Goal: Task Accomplishment & Management: Complete application form

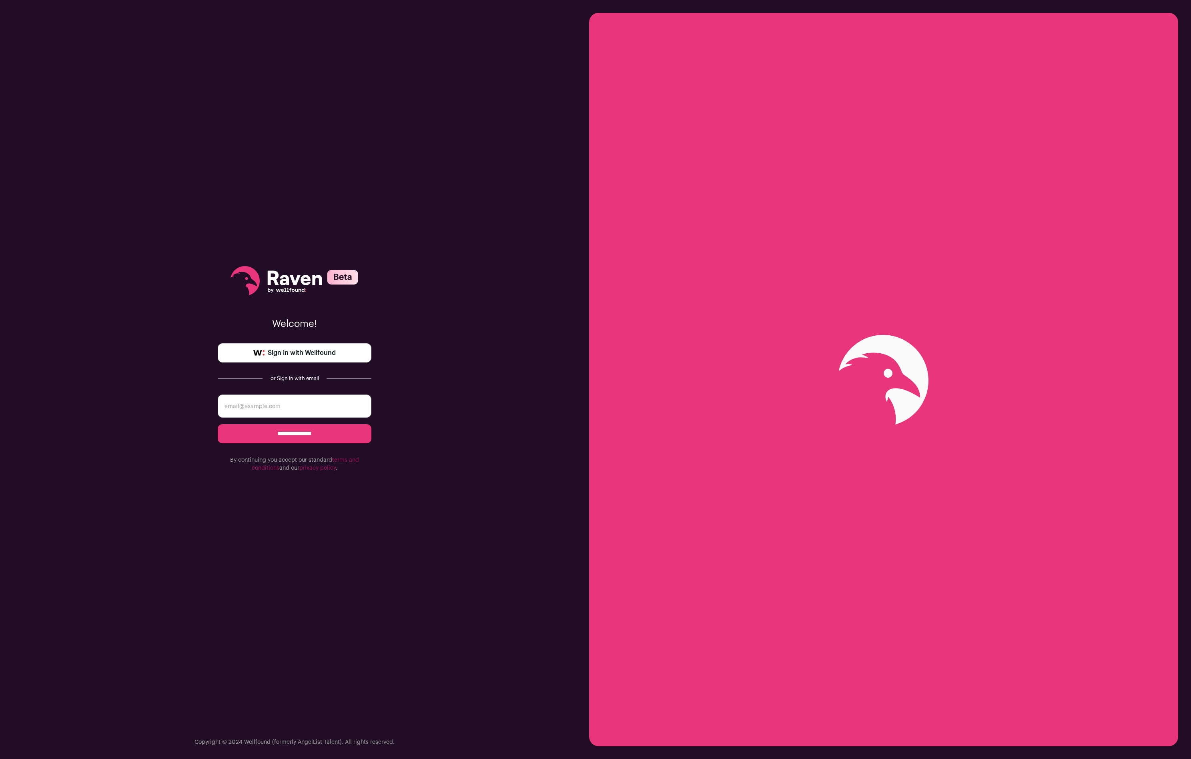
click at [249, 407] on input "email" at bounding box center [295, 405] width 154 height 23
type input "[PERSON_NAME][EMAIL_ADDRESS][PERSON_NAME][DOMAIN_NAME]"
click at [295, 353] on span "Sign in with Wellfound" at bounding box center [302, 353] width 68 height 10
click at [302, 432] on input "**********" at bounding box center [295, 433] width 154 height 19
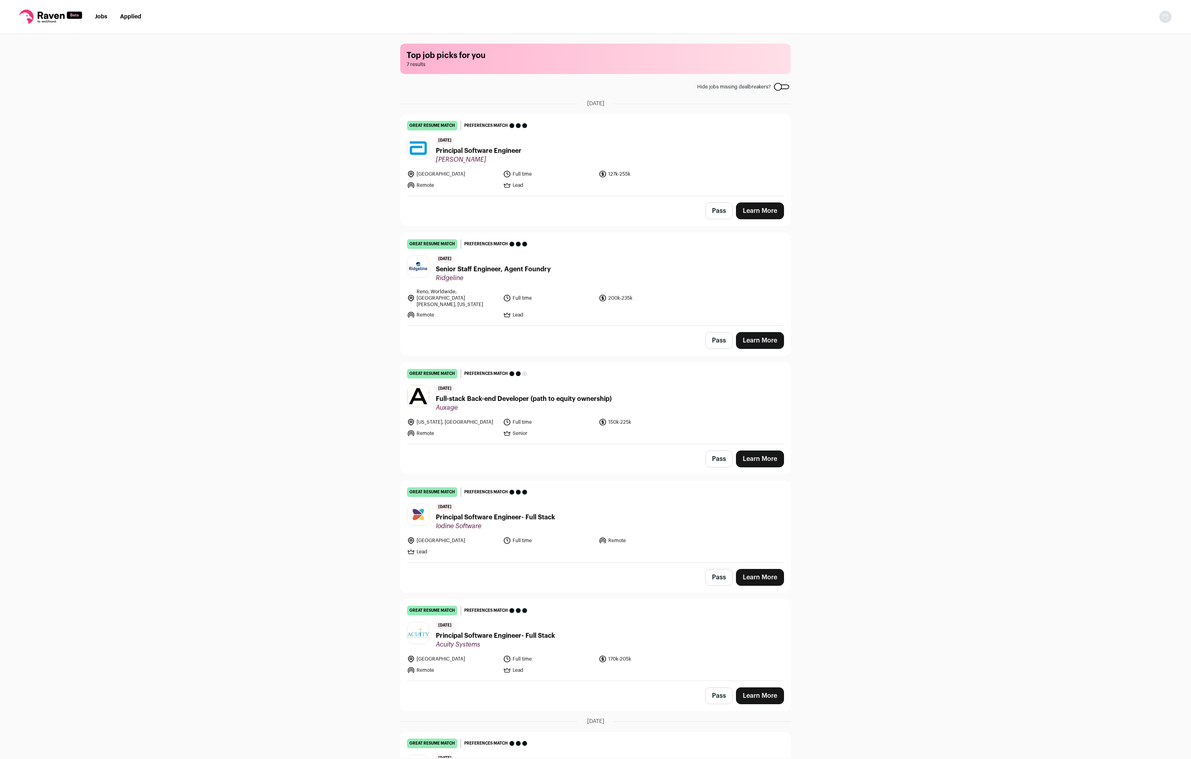
click at [465, 149] on span "Principal Software Engineer" at bounding box center [479, 151] width 86 height 10
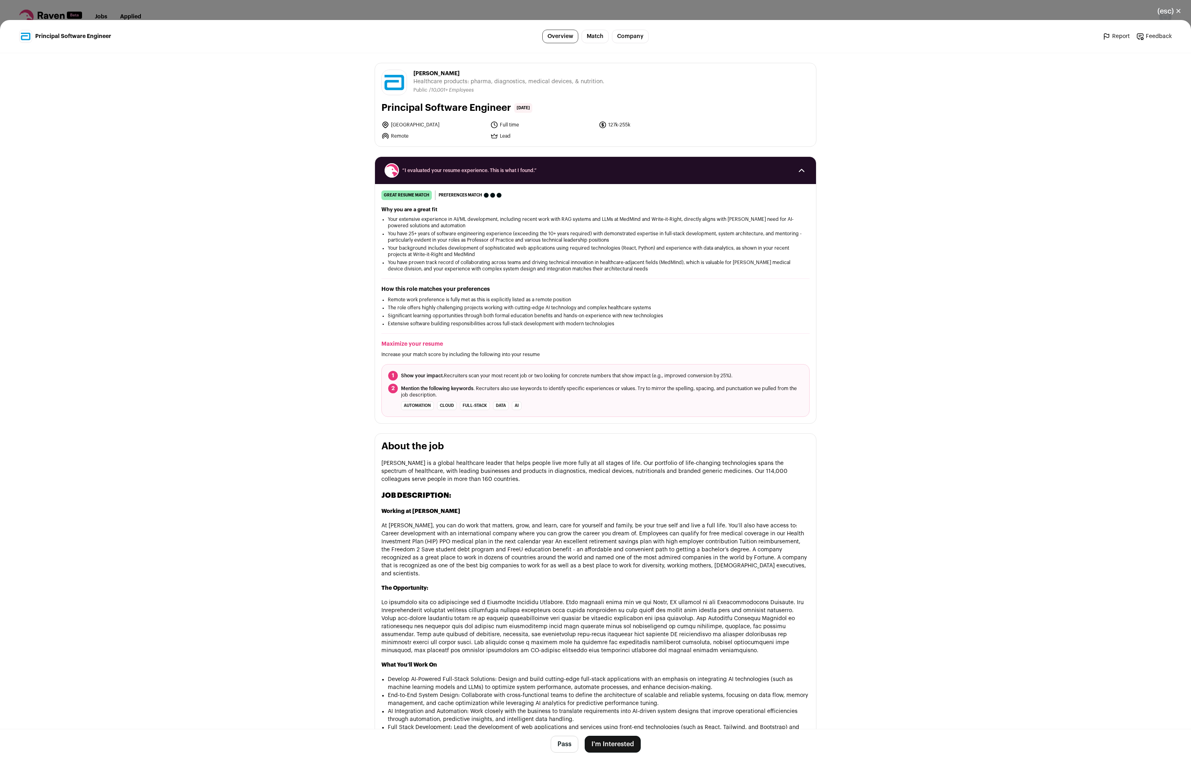
click at [611, 741] on button "I'm Interested" at bounding box center [612, 744] width 56 height 17
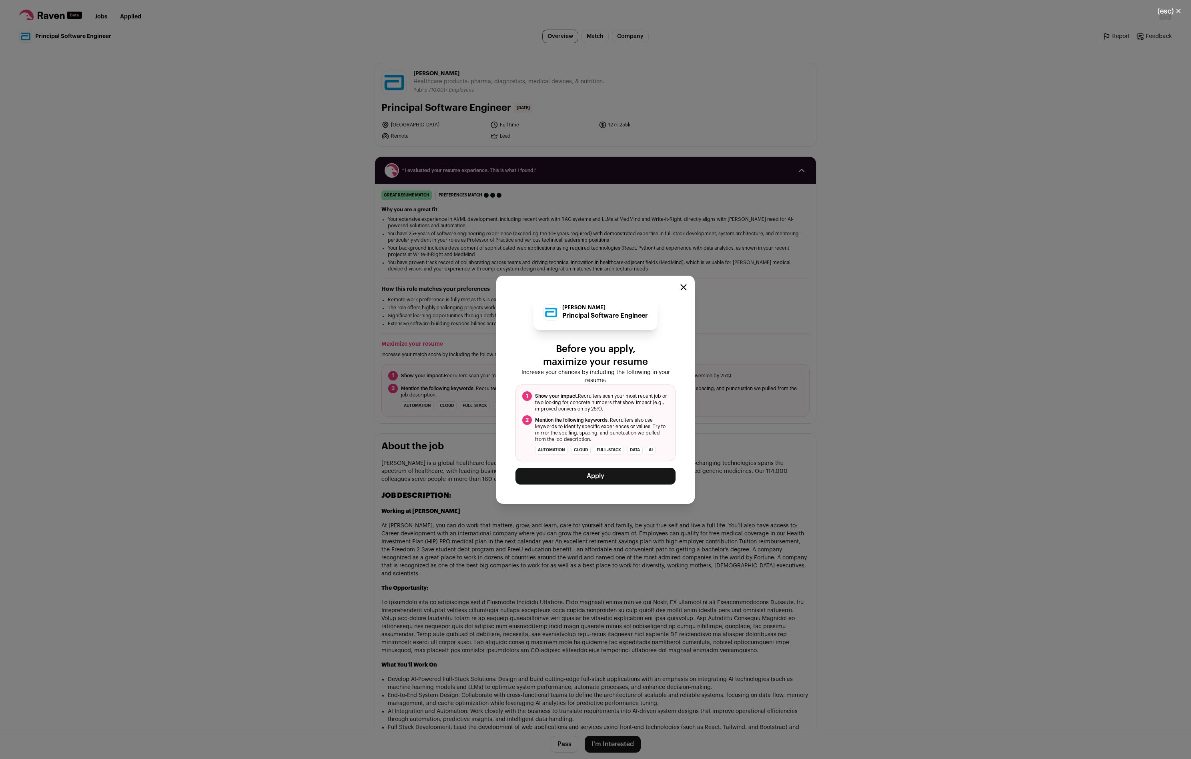
click at [594, 478] on button "Apply" at bounding box center [595, 476] width 160 height 17
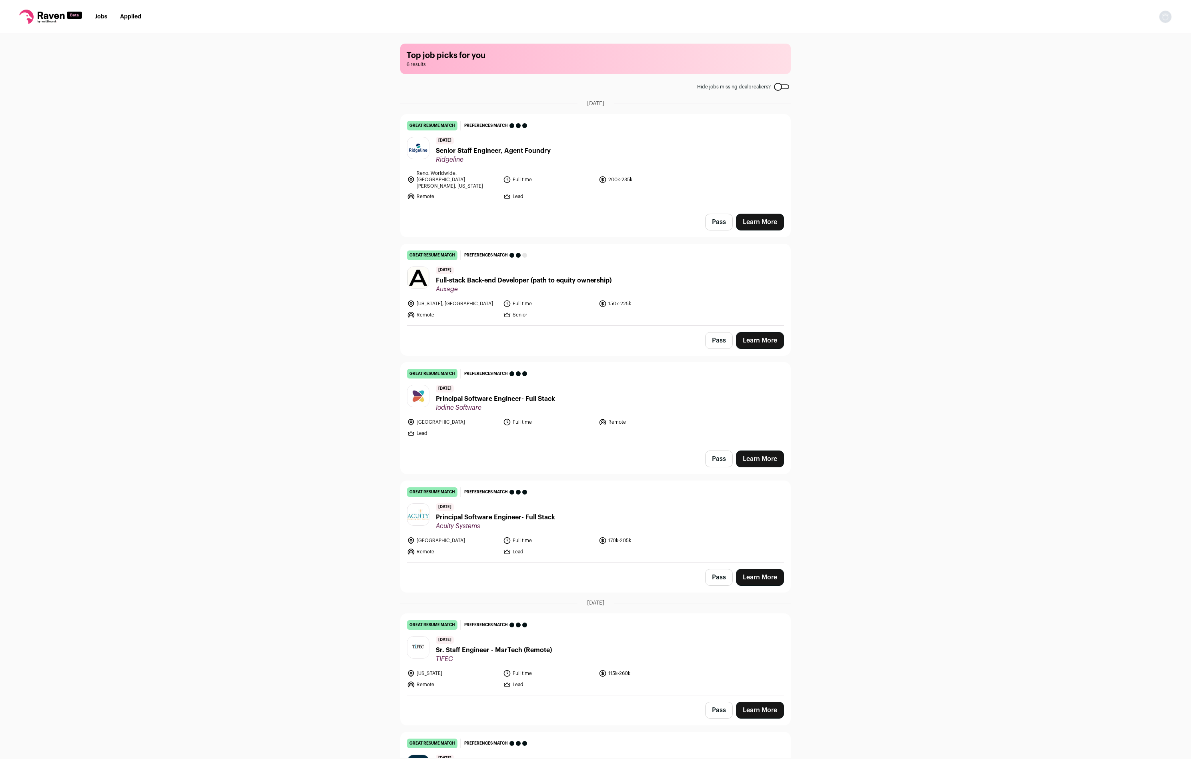
click at [454, 149] on span "Senior Staff Engineer, Agent Foundry" at bounding box center [493, 151] width 115 height 10
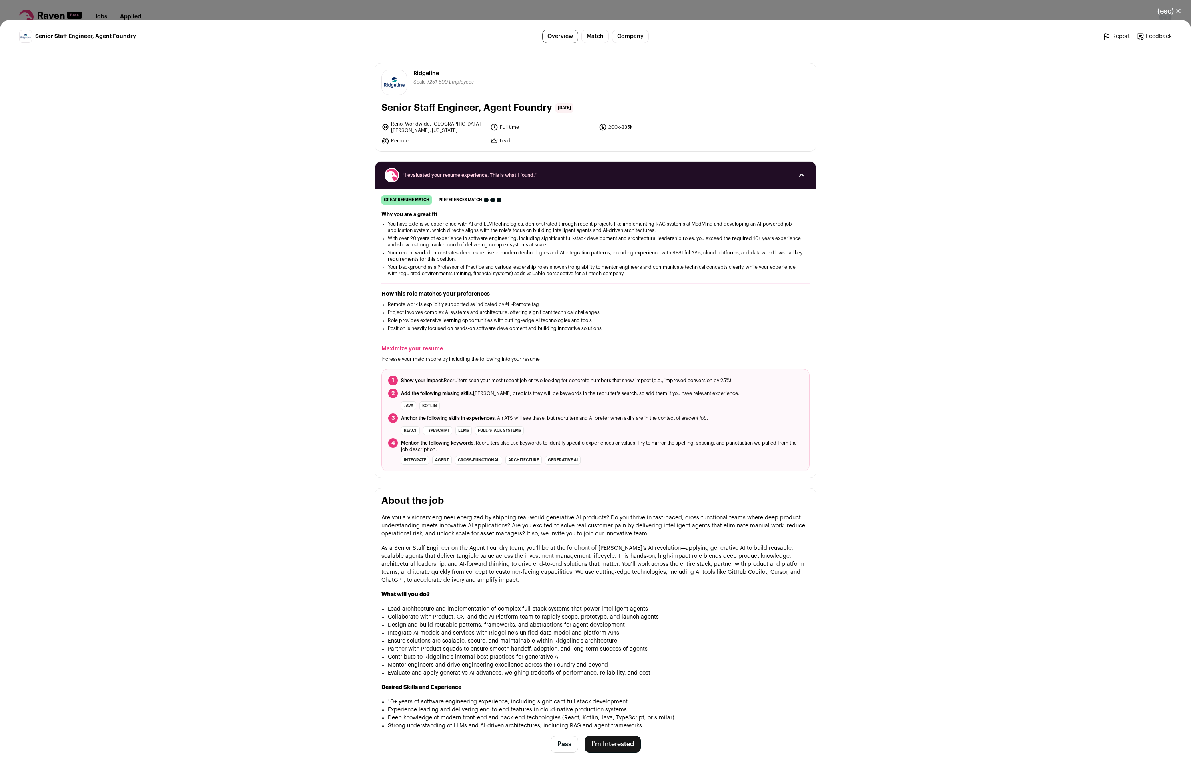
click at [1180, 9] on button "(esc) ✕" at bounding box center [1168, 11] width 43 height 18
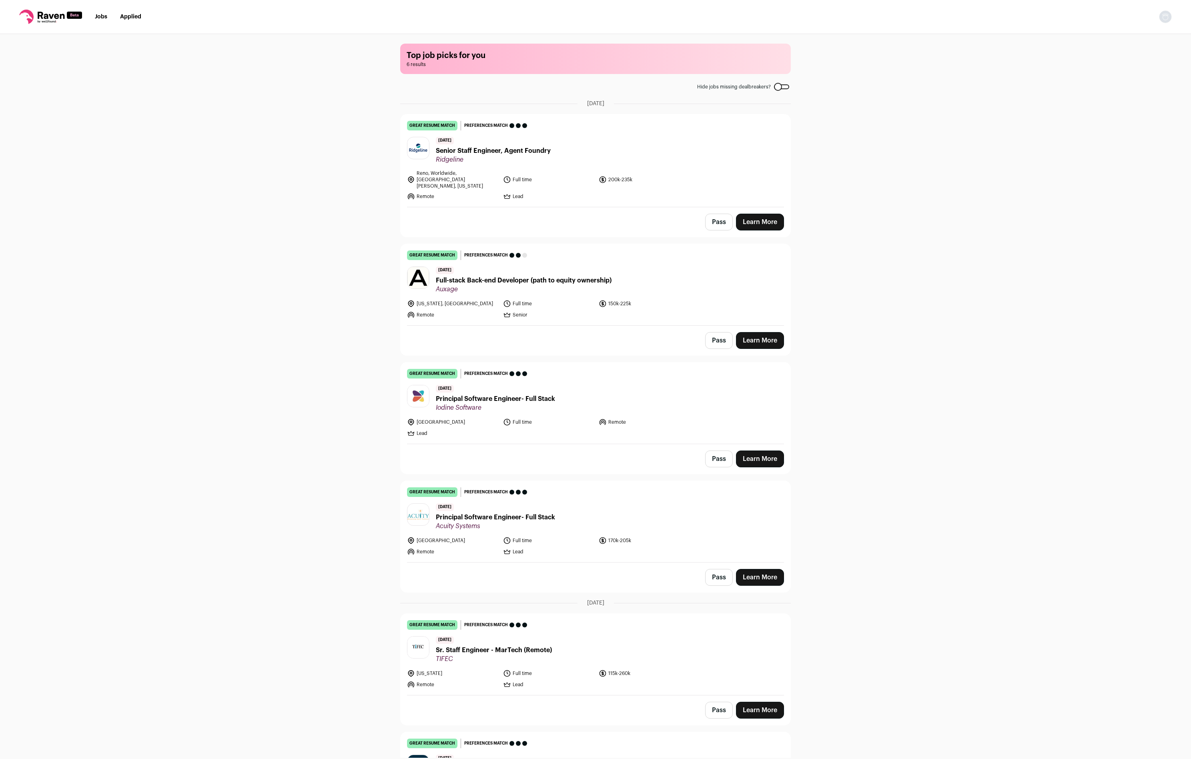
click at [480, 150] on span "Senior Staff Engineer, Agent Foundry" at bounding box center [493, 151] width 115 height 10
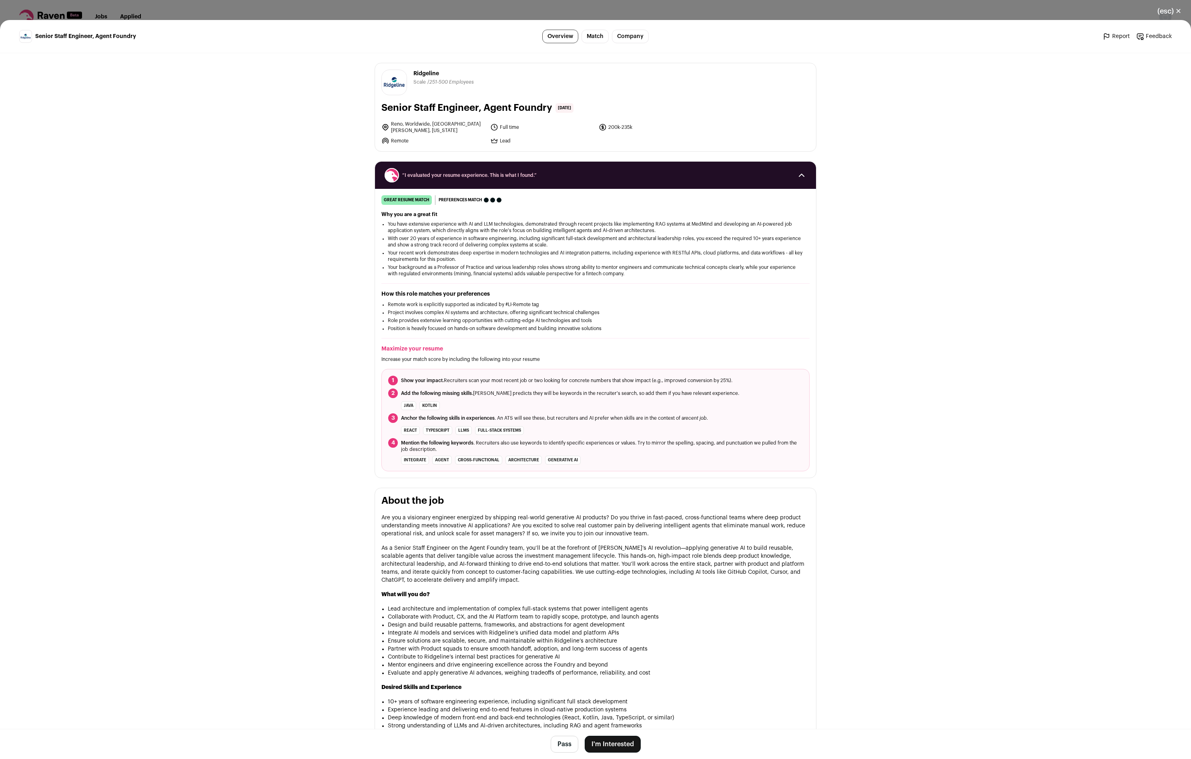
click at [1181, 8] on button "(esc) ✕" at bounding box center [1168, 11] width 43 height 18
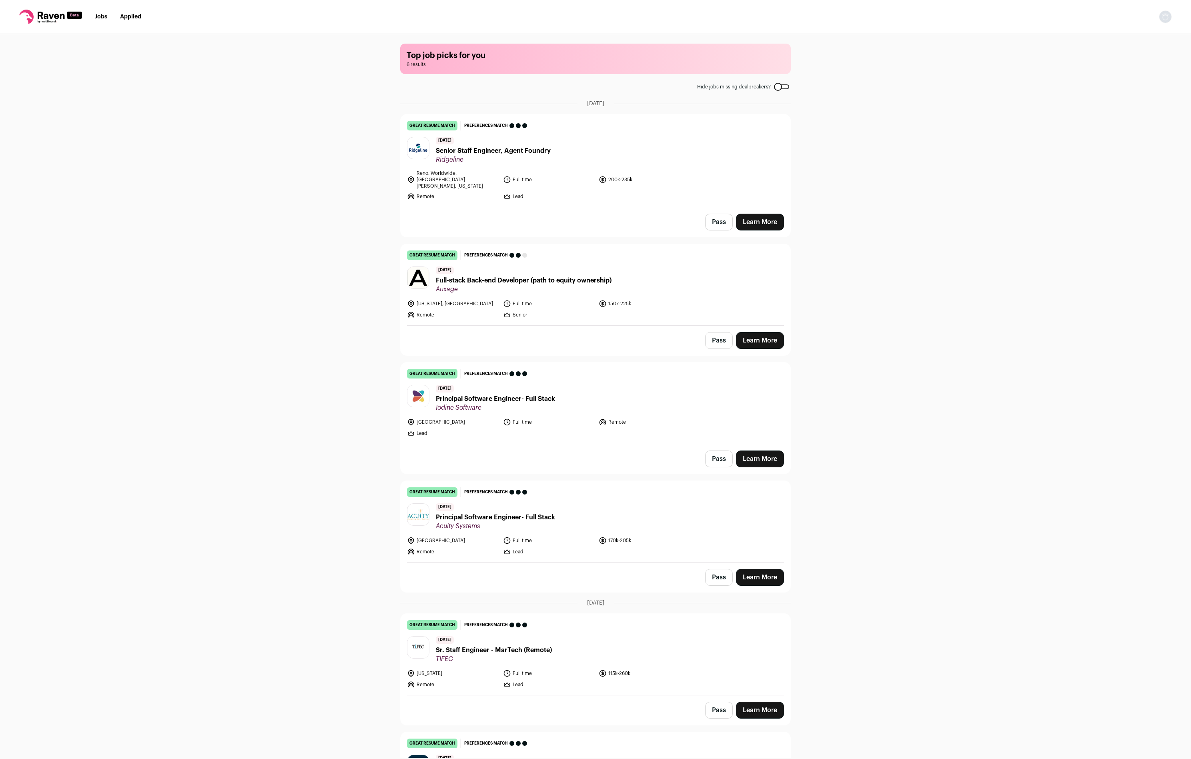
click at [477, 148] on span "Senior Staff Engineer, Agent Foundry" at bounding box center [493, 151] width 115 height 10
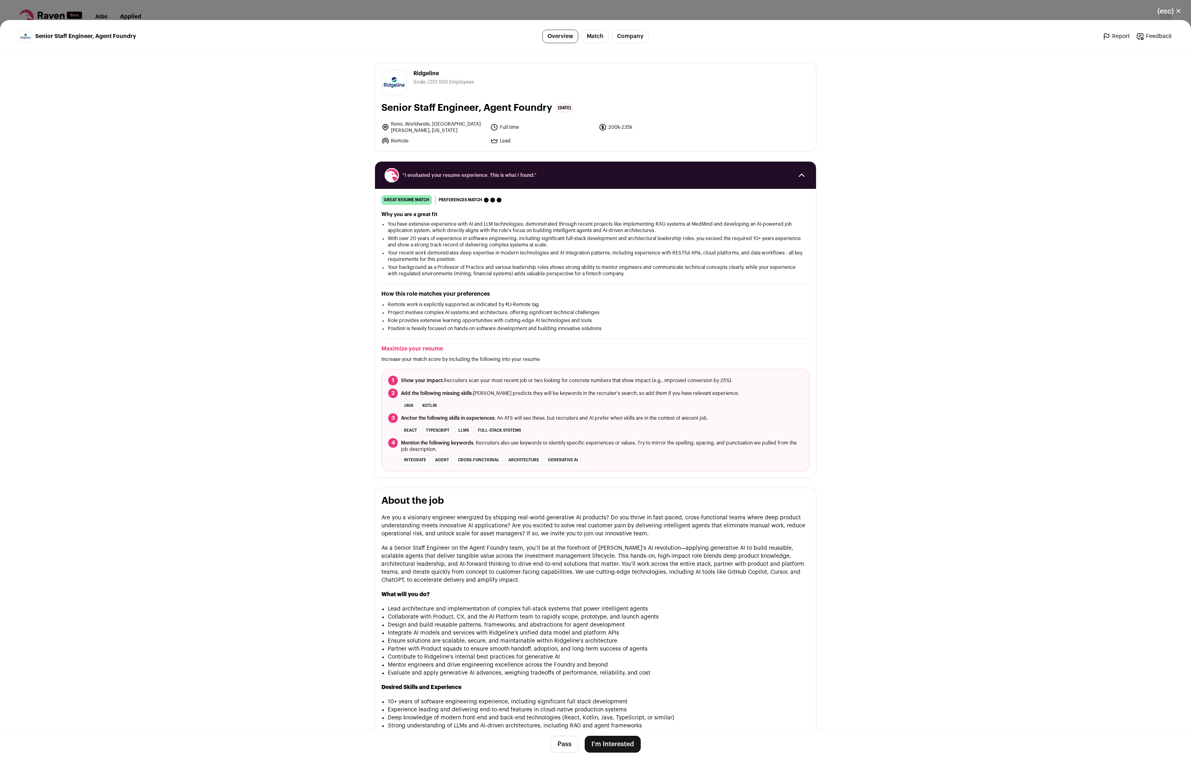
click at [1177, 7] on button "(esc) ✕" at bounding box center [1168, 11] width 43 height 18
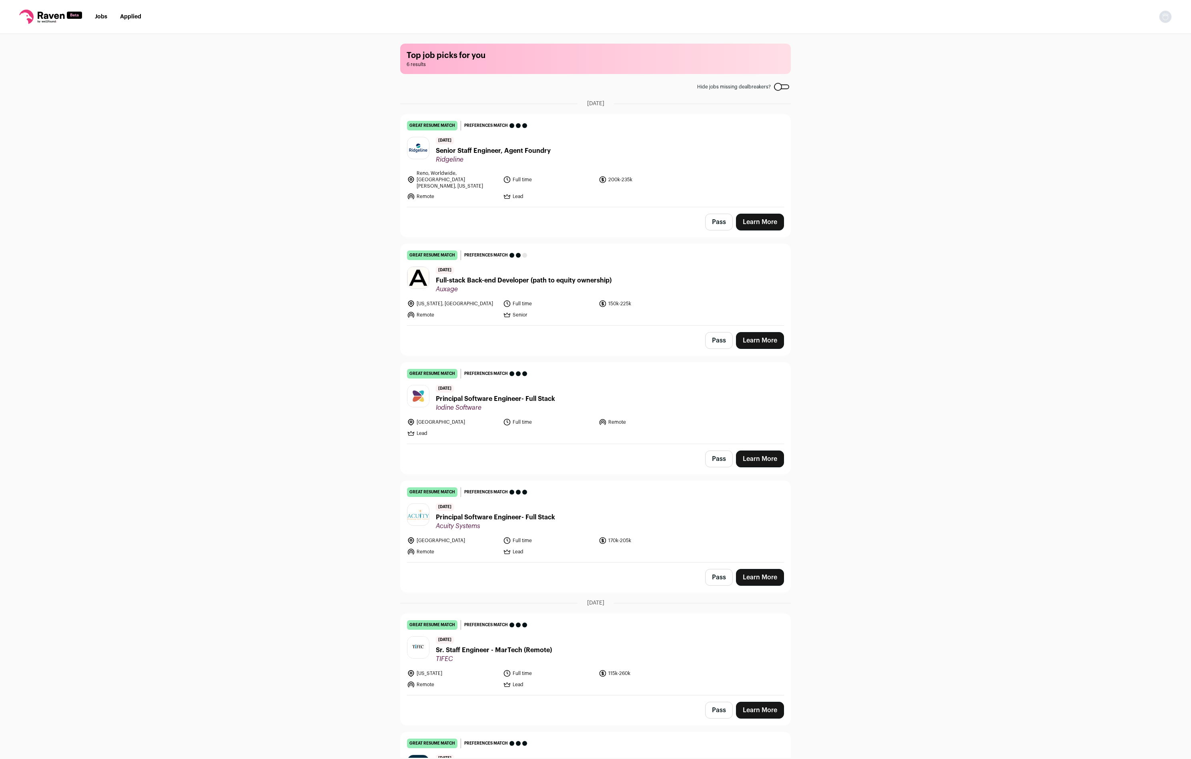
click at [498, 276] on span "Full-stack Back-end Developer (path to equity ownership)" at bounding box center [524, 281] width 176 height 10
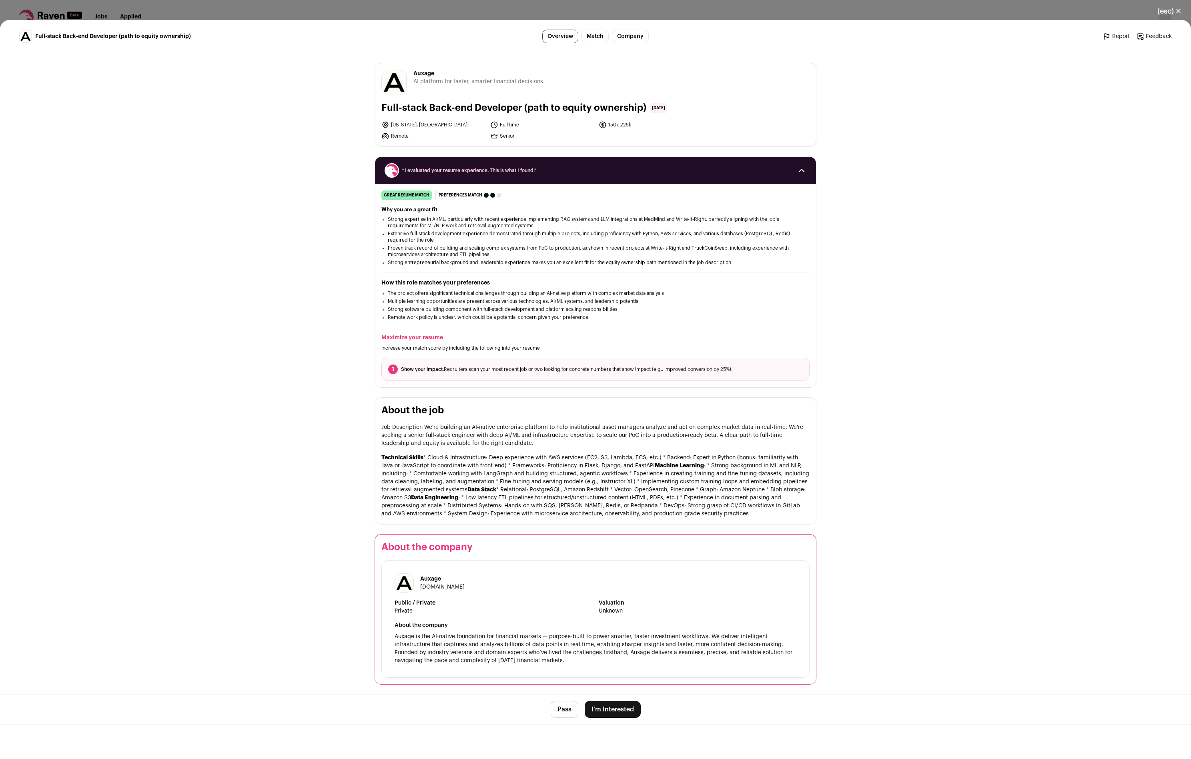
click at [610, 708] on button "I'm Interested" at bounding box center [612, 709] width 56 height 17
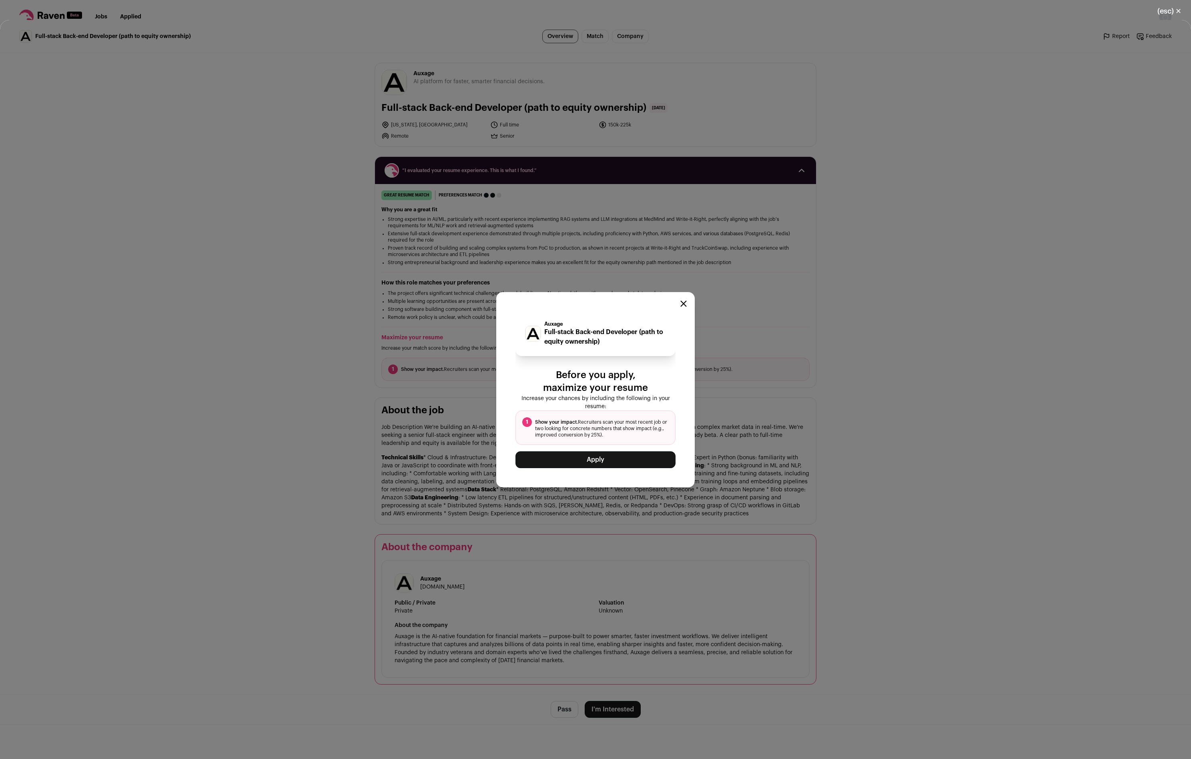
click at [594, 456] on button "Apply" at bounding box center [595, 459] width 160 height 17
